Goal: Ask a question

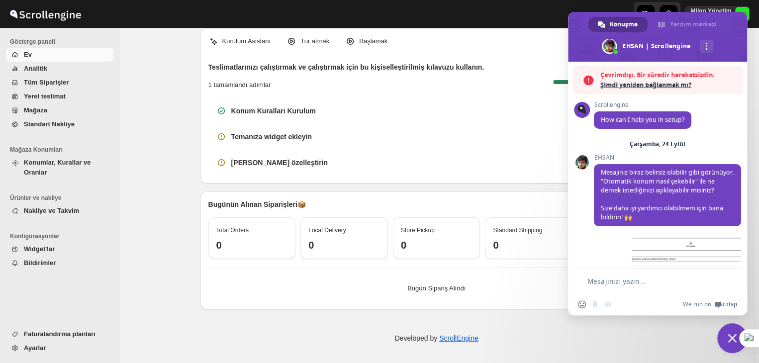
scroll to position [3822, 0]
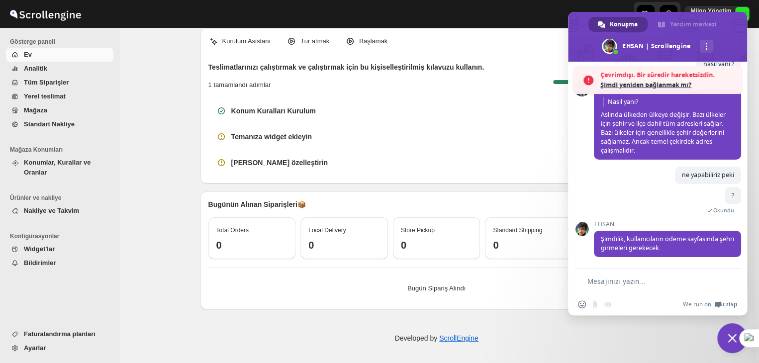
click at [679, 81] on span "Şimdi yeniden bağlanmak mı?" at bounding box center [668, 85] width 137 height 10
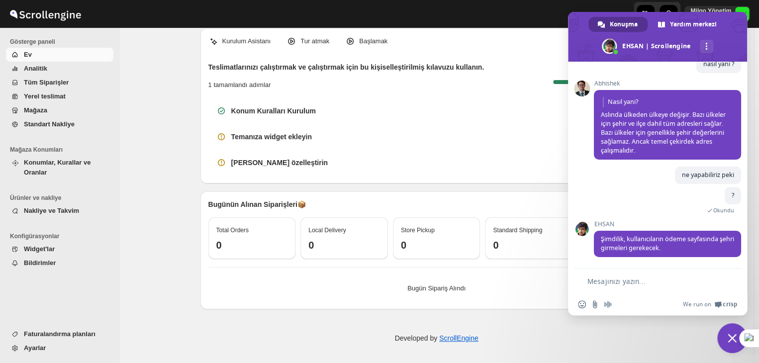
click at [173, 132] on div "Kurulum Asistanı Tur atmak Başlamak Teslimatlarınızı çalıştırmak ve çalıştırmak…" at bounding box center [436, 190] width 634 height 345
click at [630, 285] on textarea "Mesajınızı yazın..." at bounding box center [651, 281] width 128 height 9
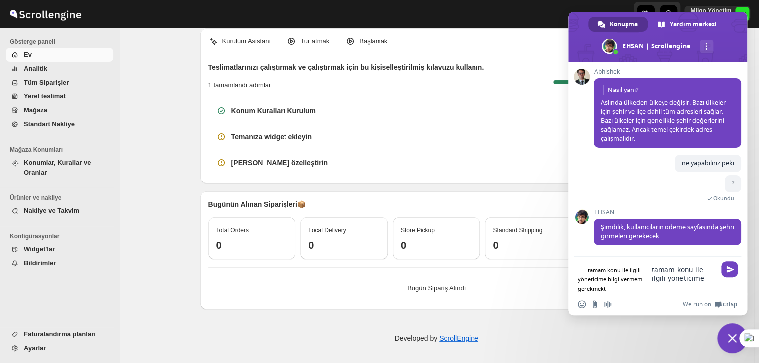
type textarea "tamam konu ile ilgili yöneticime bilgi vermem gerekmekte"
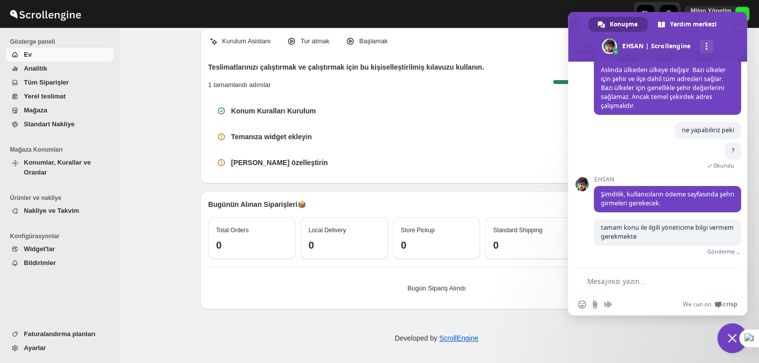
scroll to position [3824, 0]
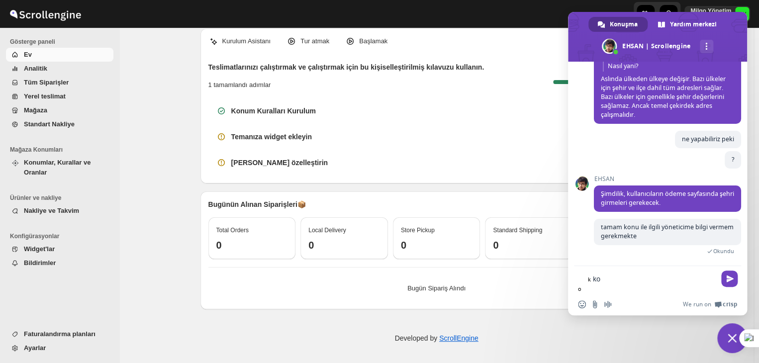
type textarea "k"
type textarea "bana mail olarak iletebilir misiniz ?"
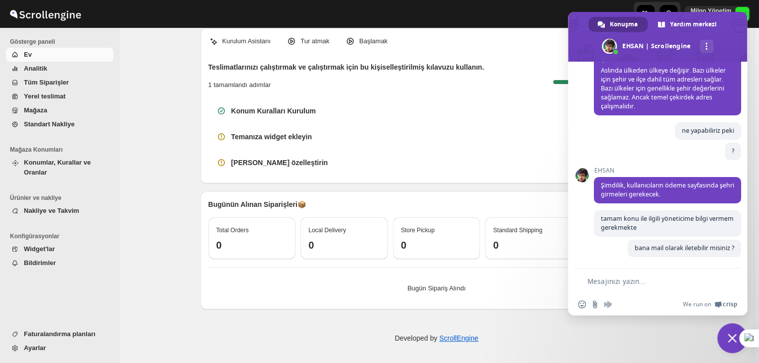
scroll to position [3845, 0]
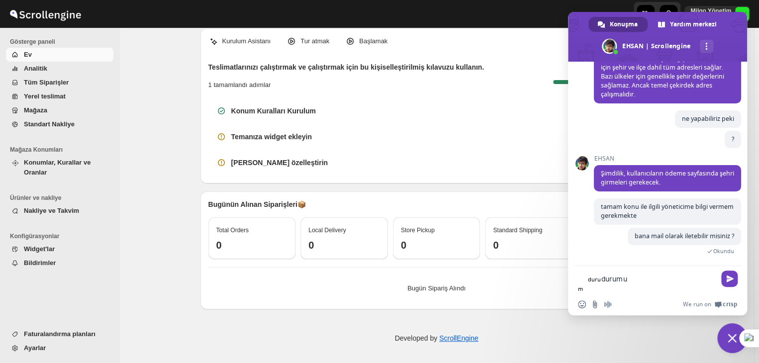
type textarea "durumu"
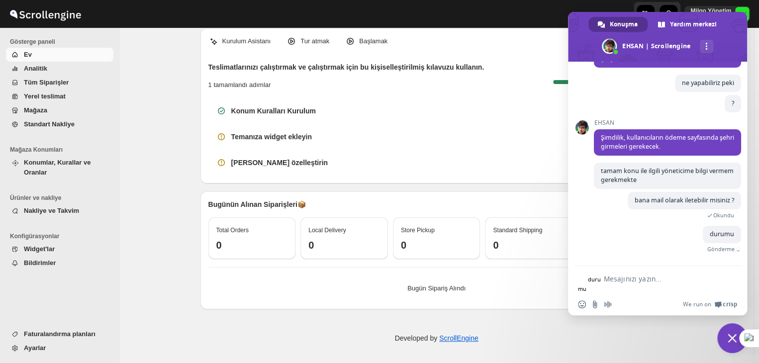
scroll to position [3856, 0]
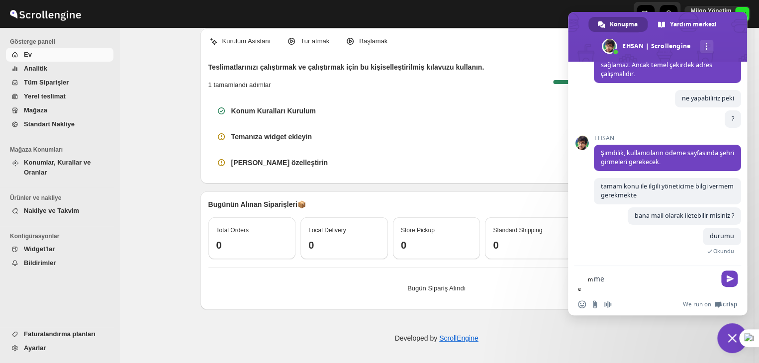
type textarea "m"
type textarea "adres iletsem"
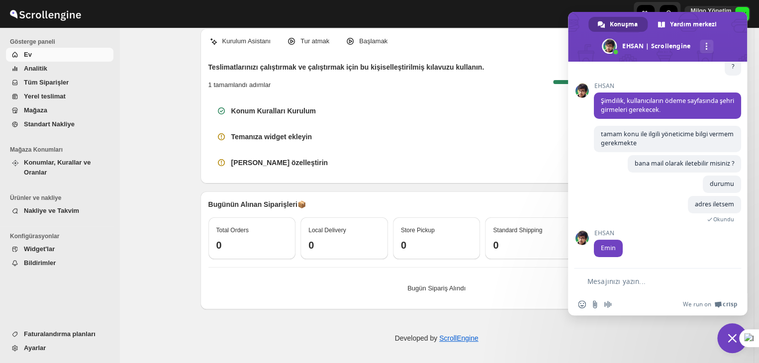
scroll to position [3921, 0]
click at [619, 283] on textarea "Mesajınızı yazın..." at bounding box center [651, 281] width 128 height 9
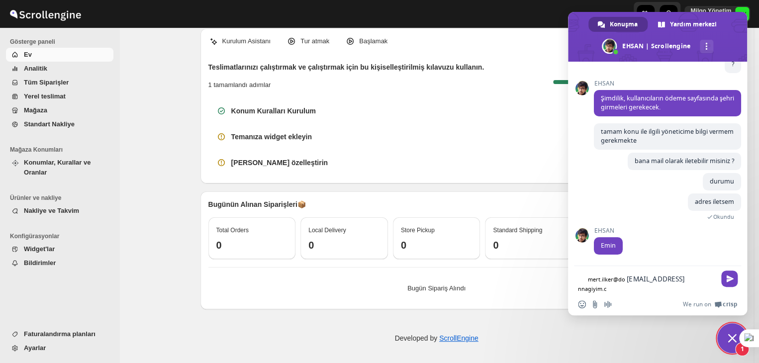
type textarea "[EMAIL_ADDRESS][DOMAIN_NAME]"
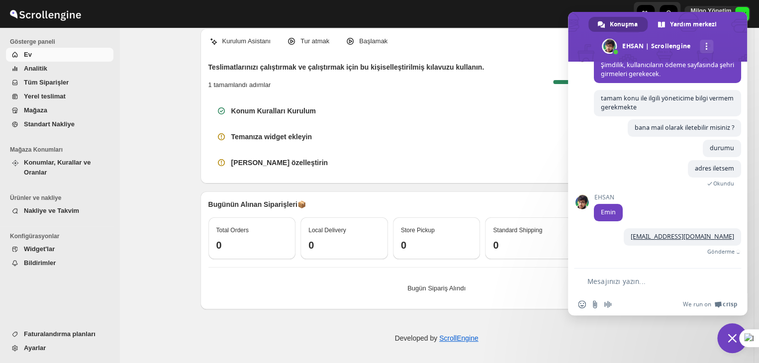
scroll to position [3945, 0]
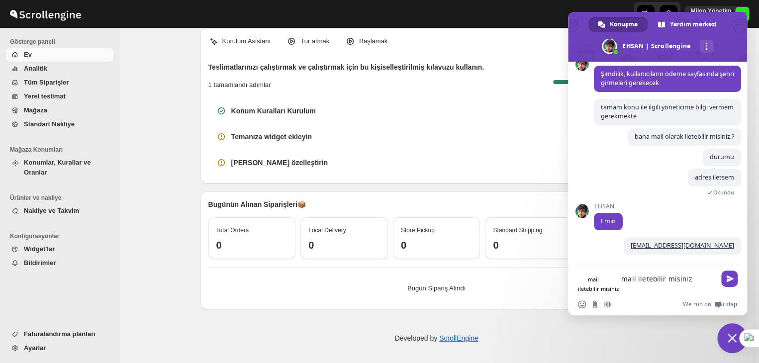
type textarea "mail iletebilir misiniz ?"
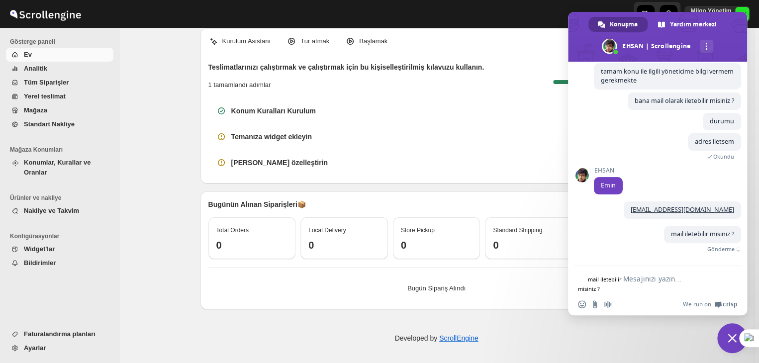
scroll to position [3966, 0]
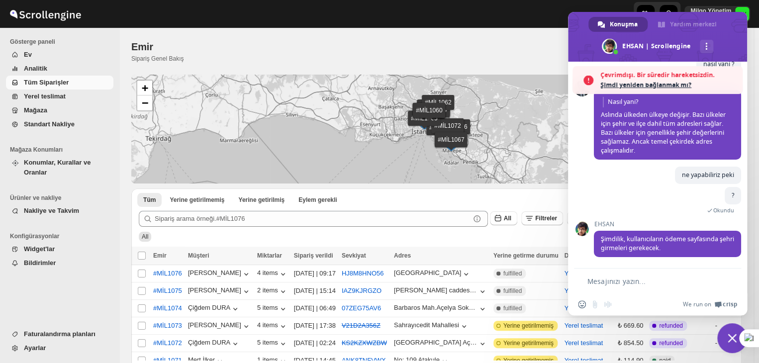
scroll to position [3410, 0]
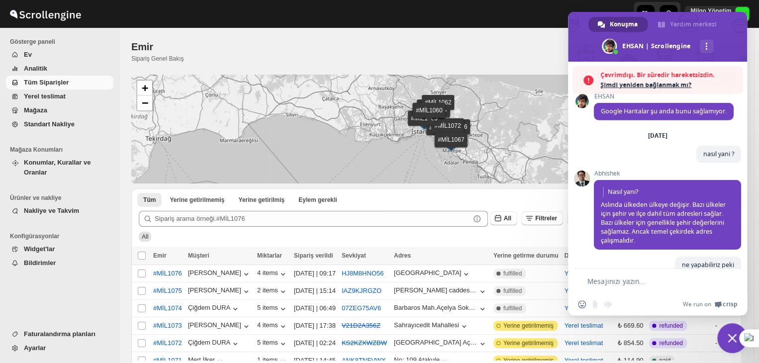
click at [619, 71] on span "Çevrimdışı. Bir süredir hareketsizdin." at bounding box center [668, 75] width 137 height 10
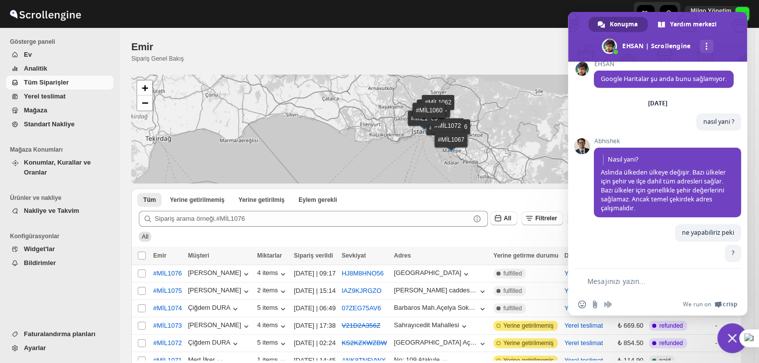
scroll to position [3753, 0]
